Goal: Transaction & Acquisition: Download file/media

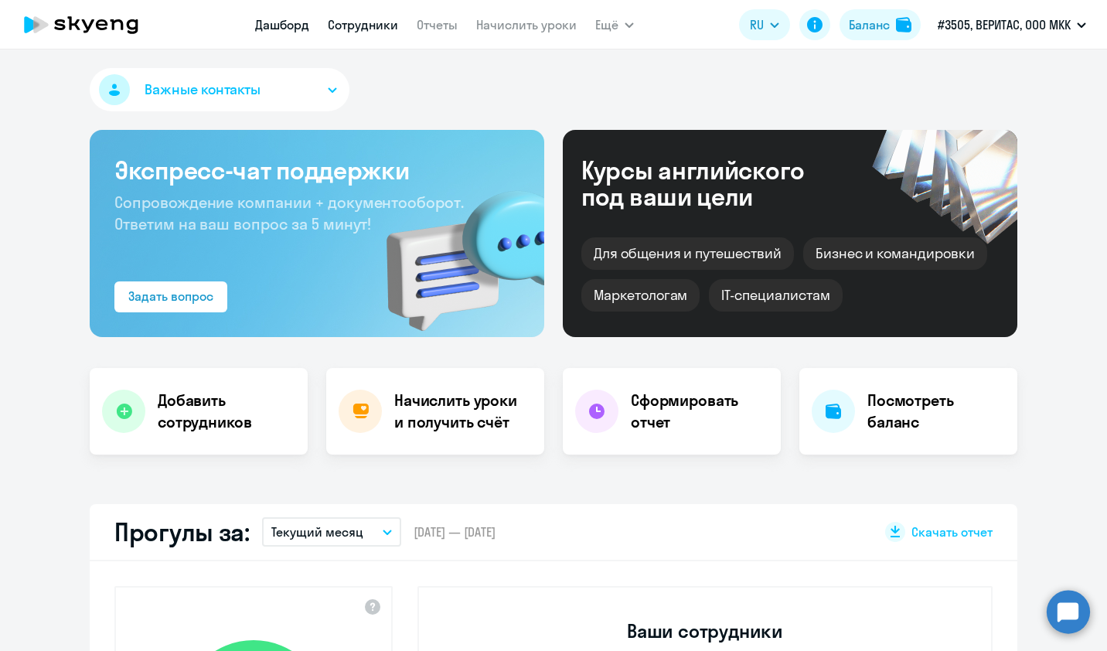
select select "30"
click at [356, 29] on link "Сотрудники" at bounding box center [363, 24] width 70 height 15
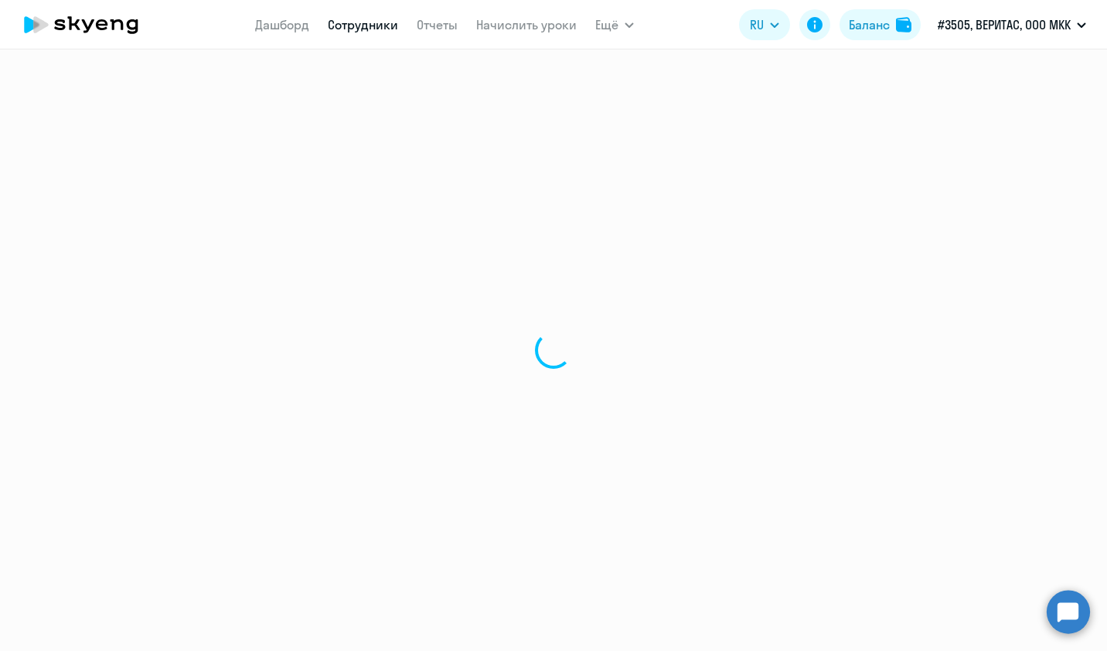
select select "30"
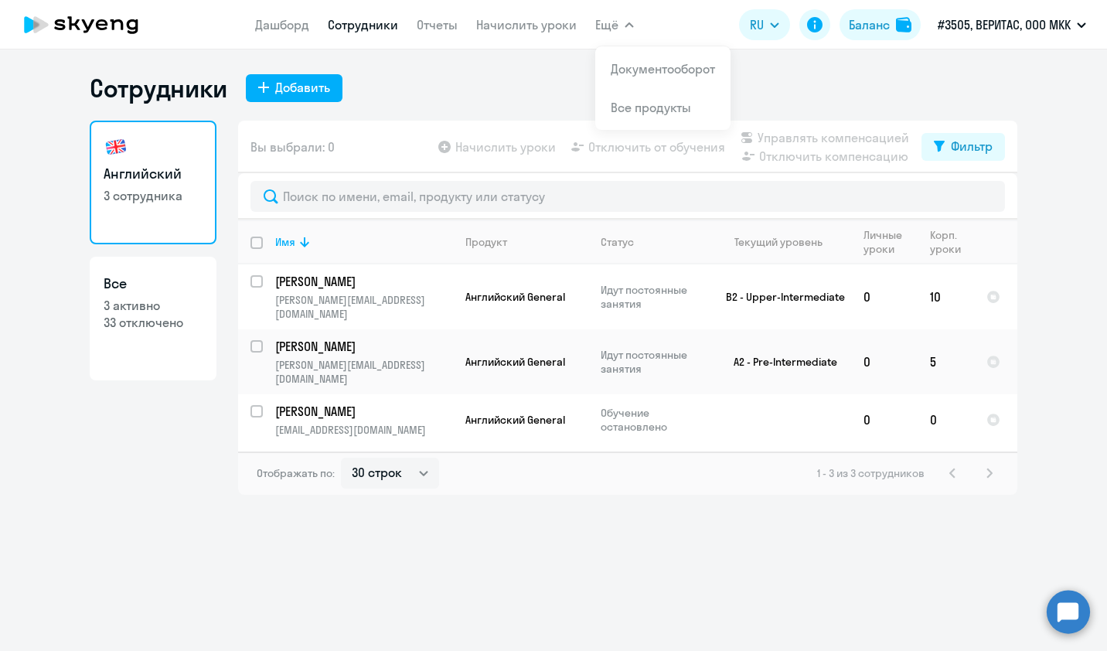
click at [617, 33] on button "Ещё" at bounding box center [614, 24] width 39 height 31
click at [639, 77] on app-menu-item-link "Документооборот" at bounding box center [663, 69] width 104 height 19
click at [618, 52] on li "Документооборот" at bounding box center [662, 68] width 135 height 39
click at [660, 80] on li "Документооборот" at bounding box center [662, 68] width 135 height 39
click at [507, 29] on link "Начислить уроки" at bounding box center [526, 24] width 100 height 15
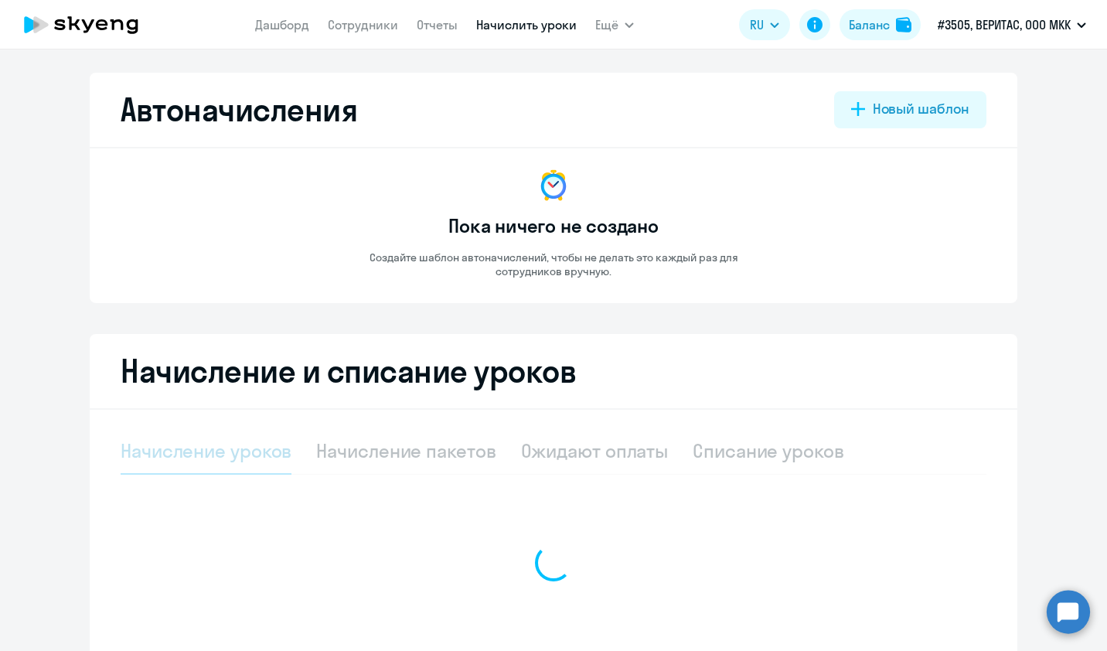
select select "10"
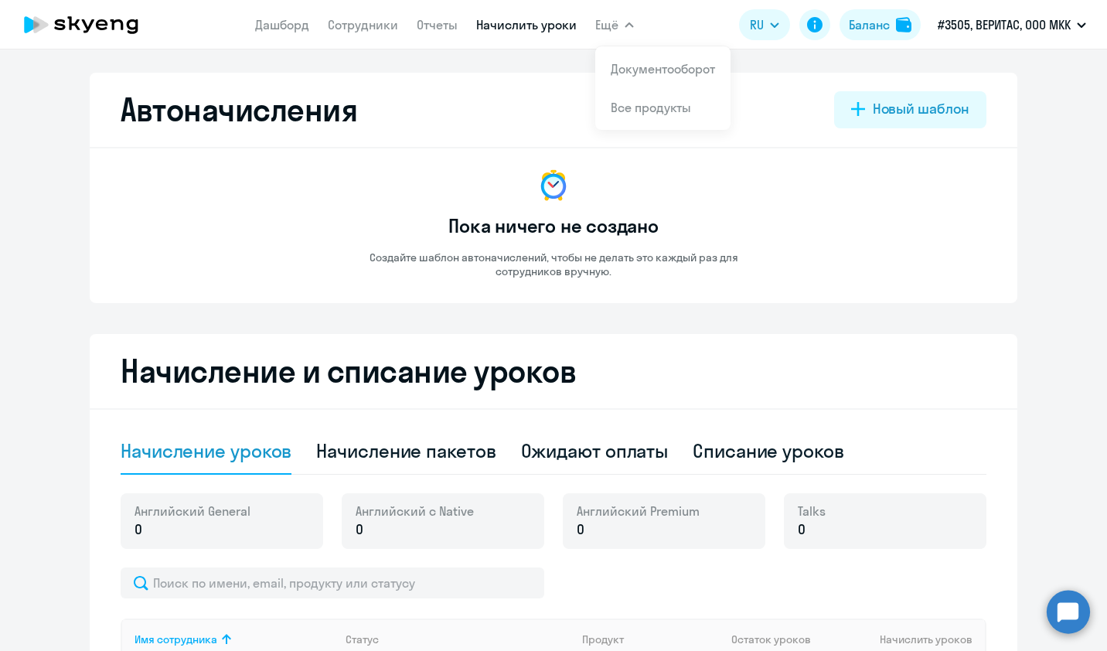
click at [615, 26] on span "Ещё" at bounding box center [606, 24] width 23 height 19
click at [633, 73] on link "Документооборот" at bounding box center [663, 68] width 104 height 15
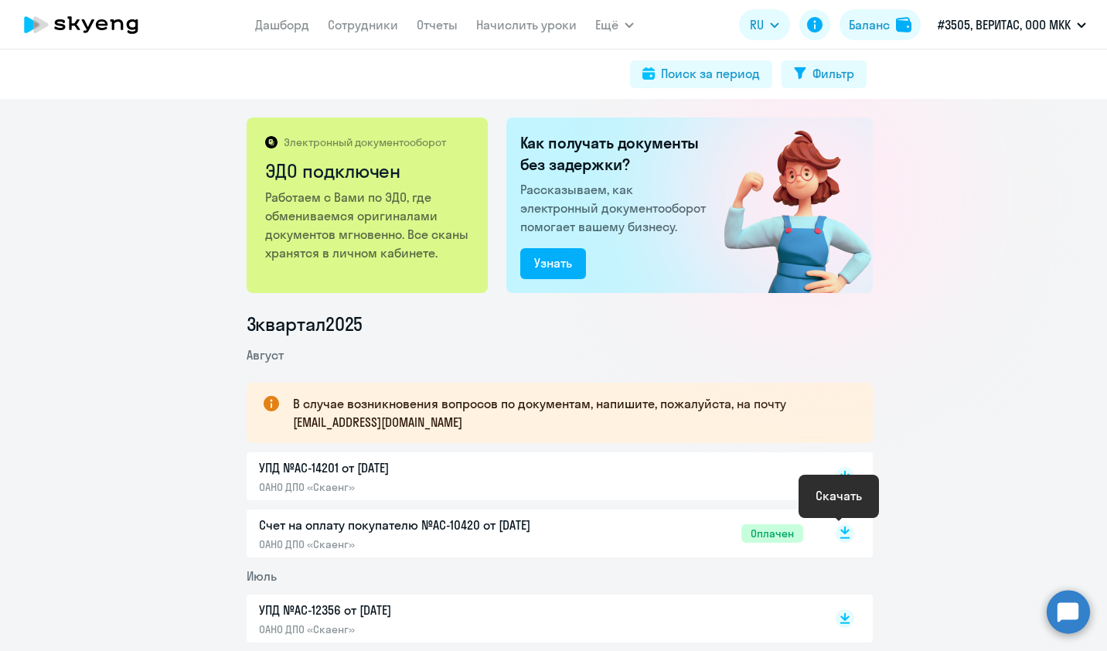
click at [840, 533] on rect at bounding box center [845, 533] width 19 height 19
click at [927, 304] on div "Электронный документооборот ЭДО подключен Работаем с Вами по ЭДО, где обменивае…" at bounding box center [553, 375] width 1107 height 552
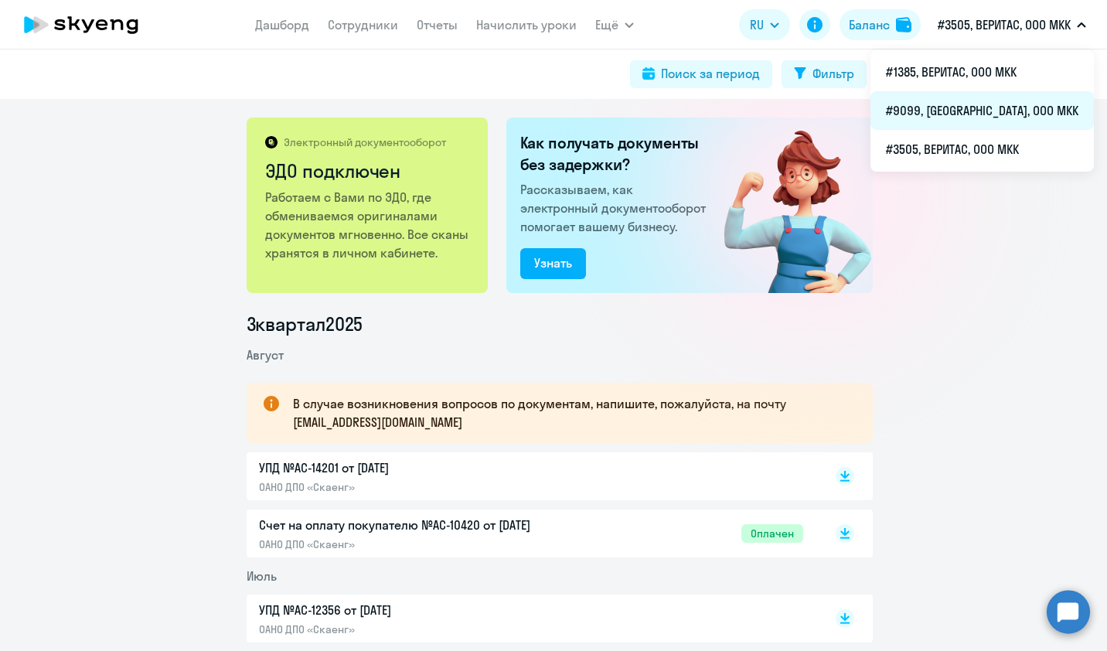
click at [1013, 116] on li "#9099, [GEOGRAPHIC_DATA], ООО МКК" at bounding box center [981, 110] width 223 height 39
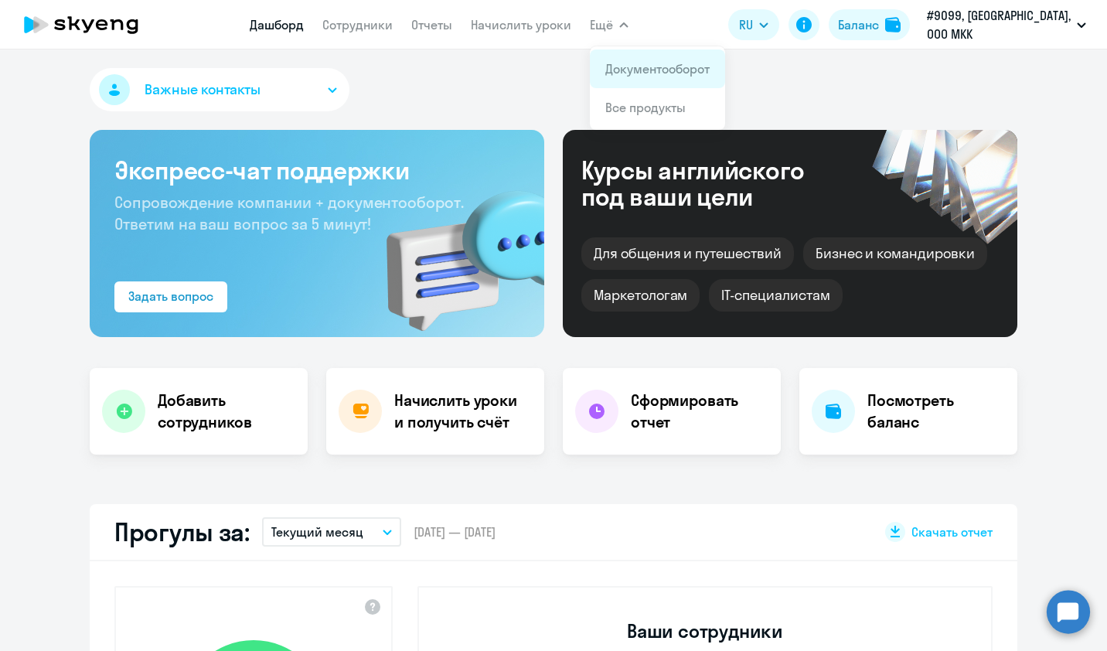
click at [658, 65] on link "Документооборот" at bounding box center [657, 68] width 104 height 15
